Goal: Use online tool/utility: Utilize a website feature to perform a specific function

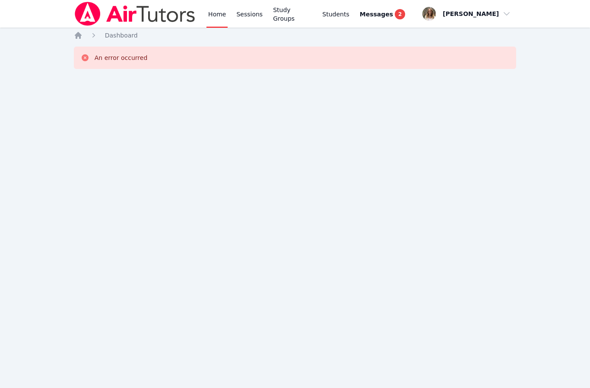
click at [248, 16] on link "Sessions" at bounding box center [249, 14] width 30 height 28
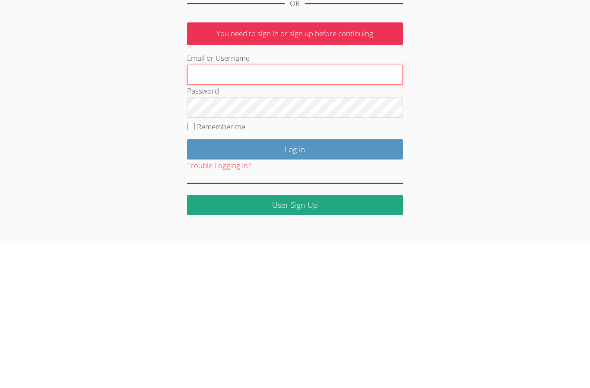
click at [225, 210] on input "Email or Username" at bounding box center [295, 220] width 216 height 21
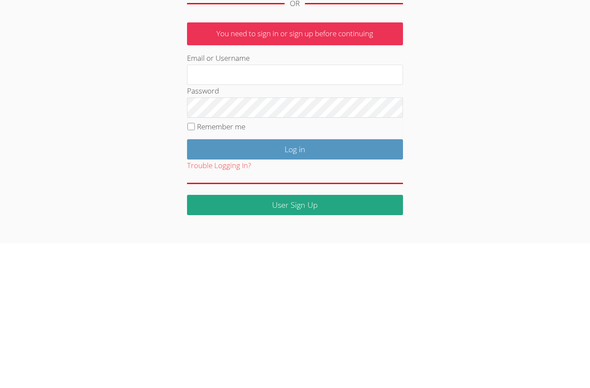
click at [141, 97] on div "User Log in Log in with Google Log in with Clever Log in with ClassLink OR You …" at bounding box center [295, 199] width 319 height 322
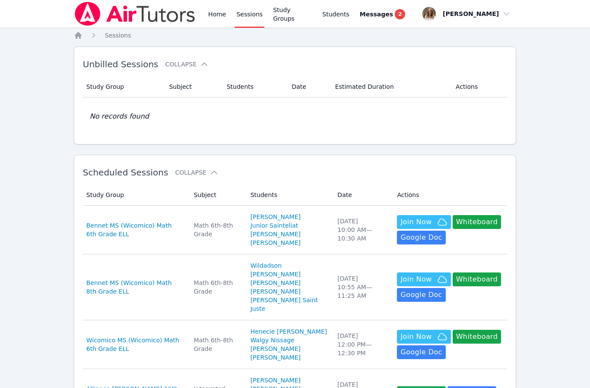
click at [216, 12] on link "Home" at bounding box center [216, 14] width 21 height 28
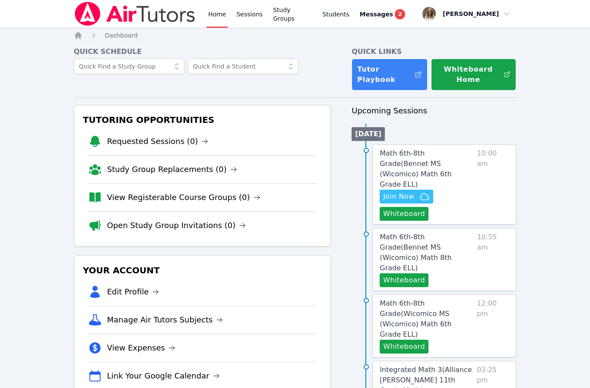
click at [406, 207] on button "Whiteboard" at bounding box center [403, 214] width 49 height 14
click at [397, 209] on button "Whiteboard" at bounding box center [403, 214] width 49 height 14
